Goal: Navigation & Orientation: Find specific page/section

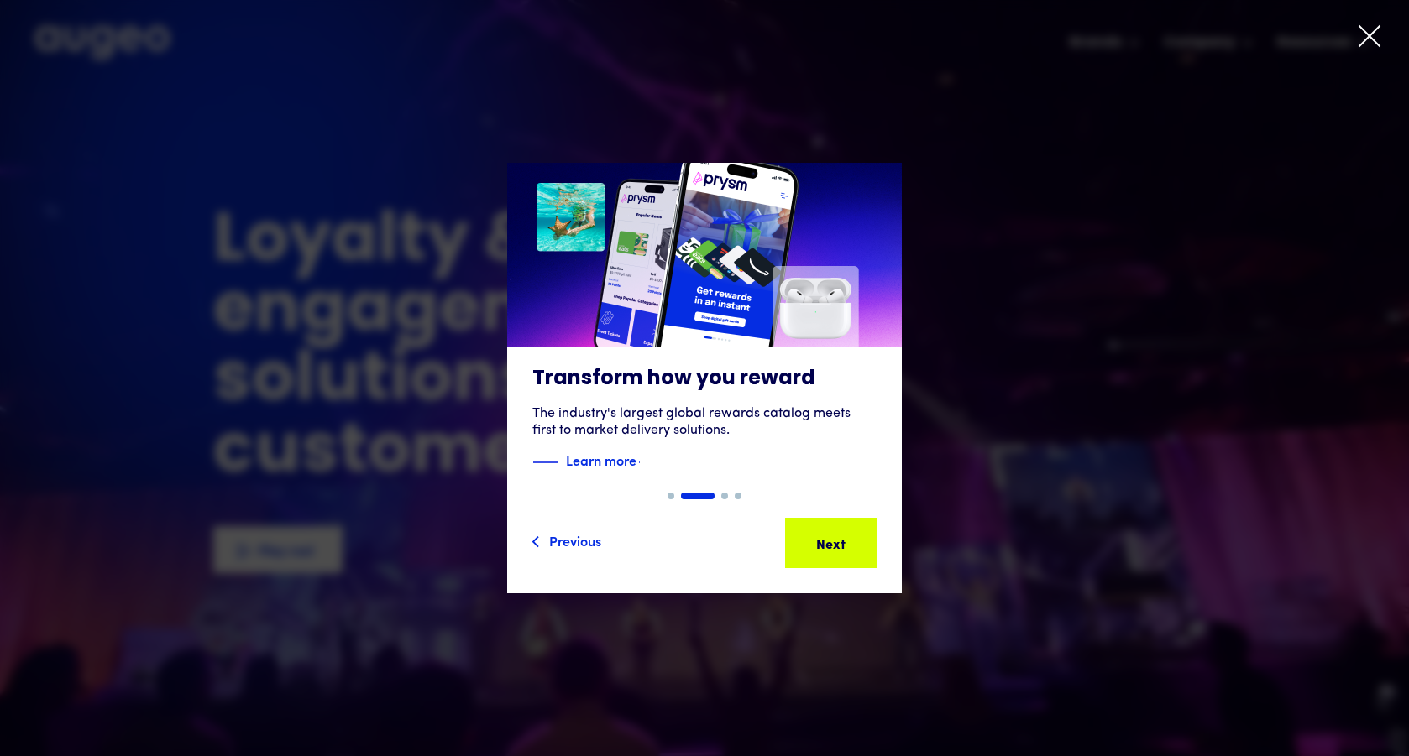
click at [1376, 34] on icon at bounding box center [1369, 36] width 25 height 25
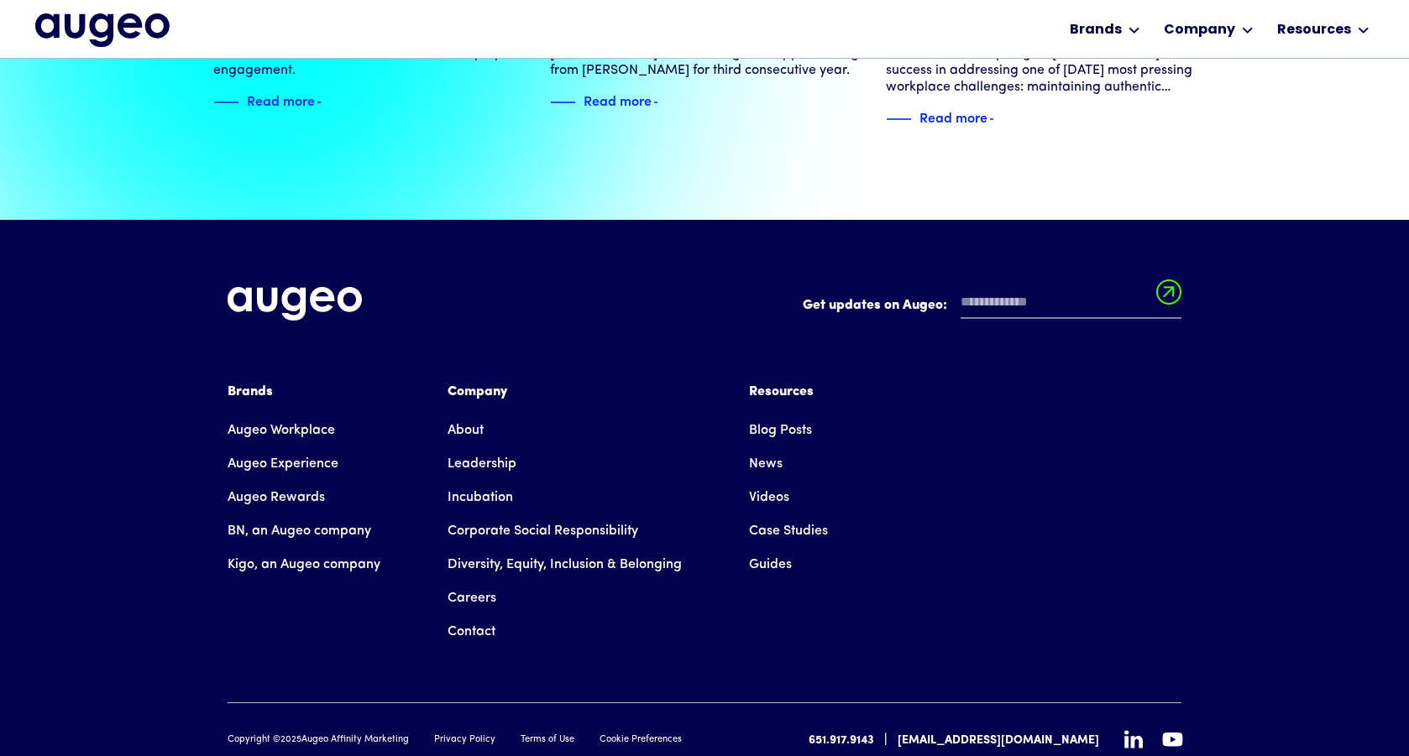
scroll to position [3810, 0]
click at [492, 581] on link "Careers" at bounding box center [471, 598] width 49 height 34
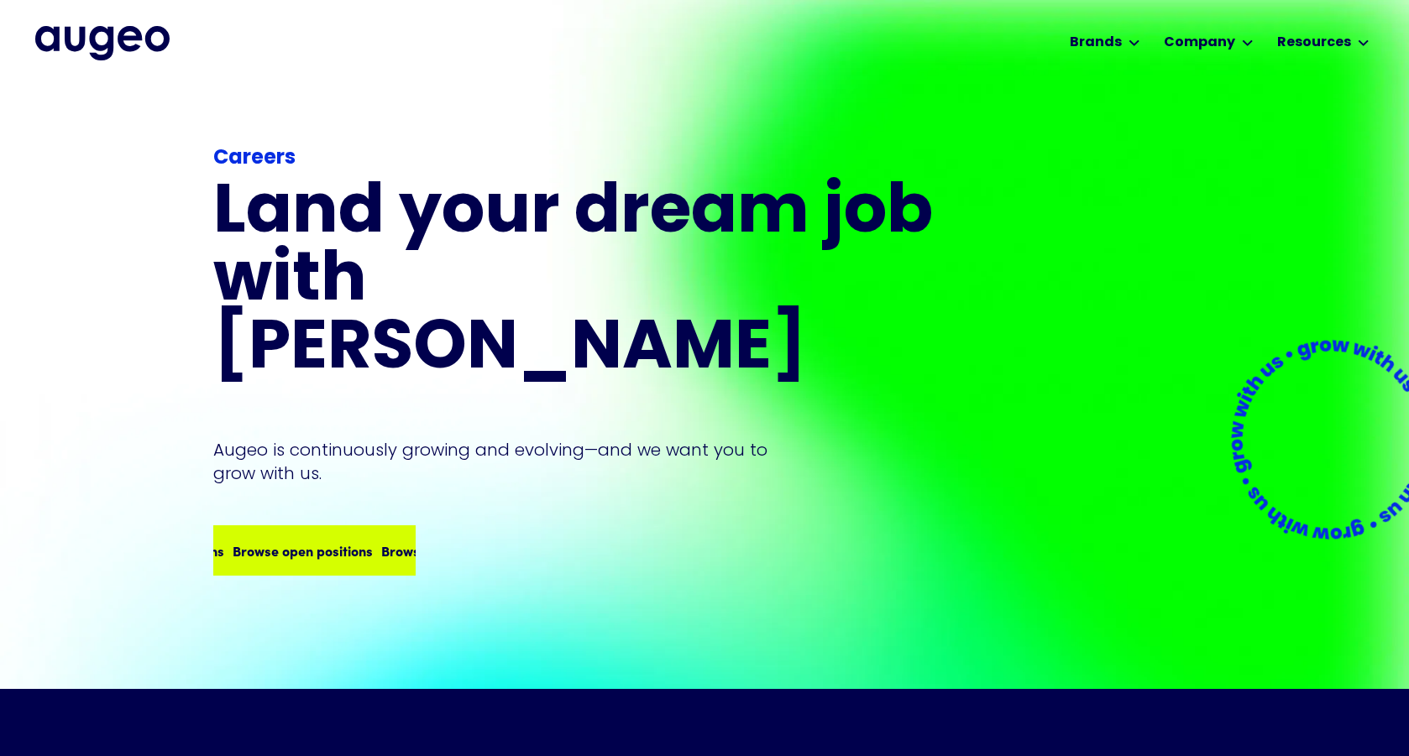
click at [376, 541] on div "Browse open positions" at bounding box center [417, 551] width 140 height 20
